Goal: Find specific page/section: Find specific page/section

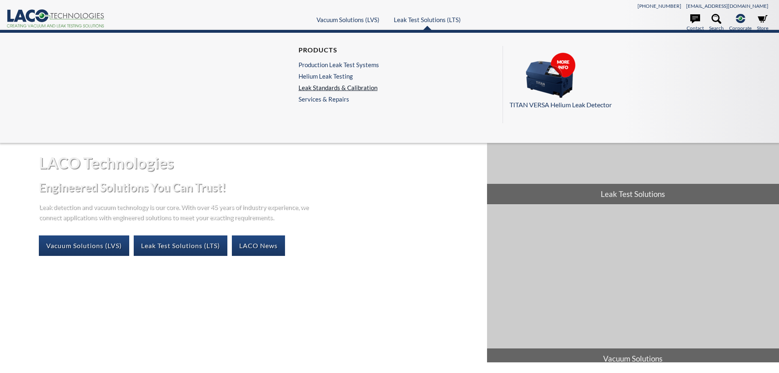
click at [343, 85] on link "Leak Standards & Calibration" at bounding box center [339, 87] width 81 height 7
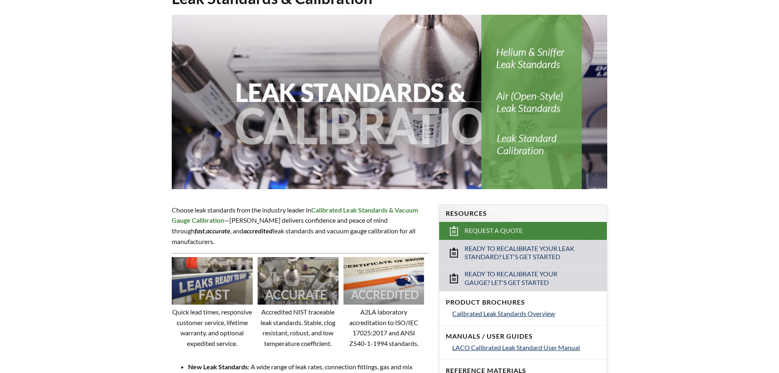
scroll to position [245, 0]
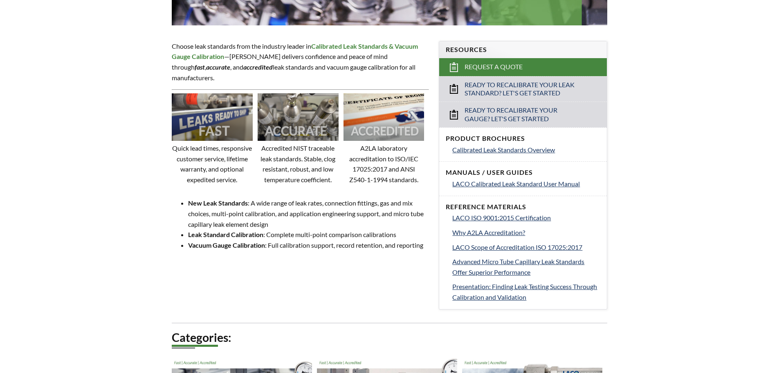
click at [79, 159] on div "LTS » Leak Standards & Calibration Leak Standards & Calibration Choose leak sta…" at bounding box center [389, 180] width 779 height 772
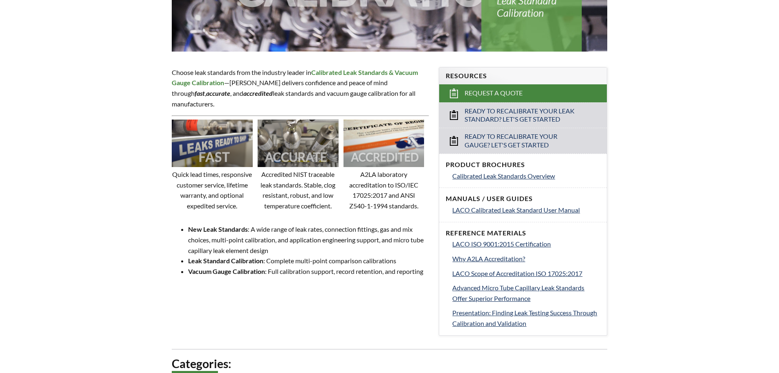
scroll to position [204, 0]
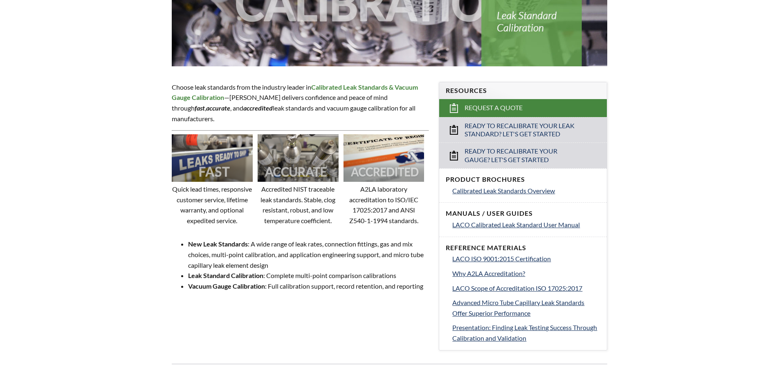
click at [391, 161] on img at bounding box center [384, 157] width 81 height 47
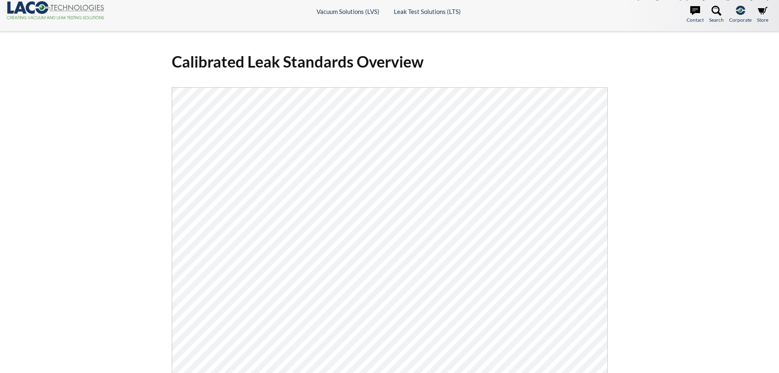
scroll to position [123, 0]
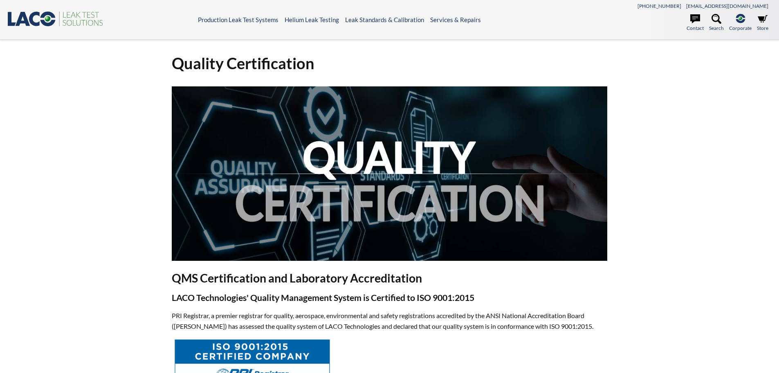
select select "Widget překladu jazyků"
